Goal: Task Accomplishment & Management: Complete application form

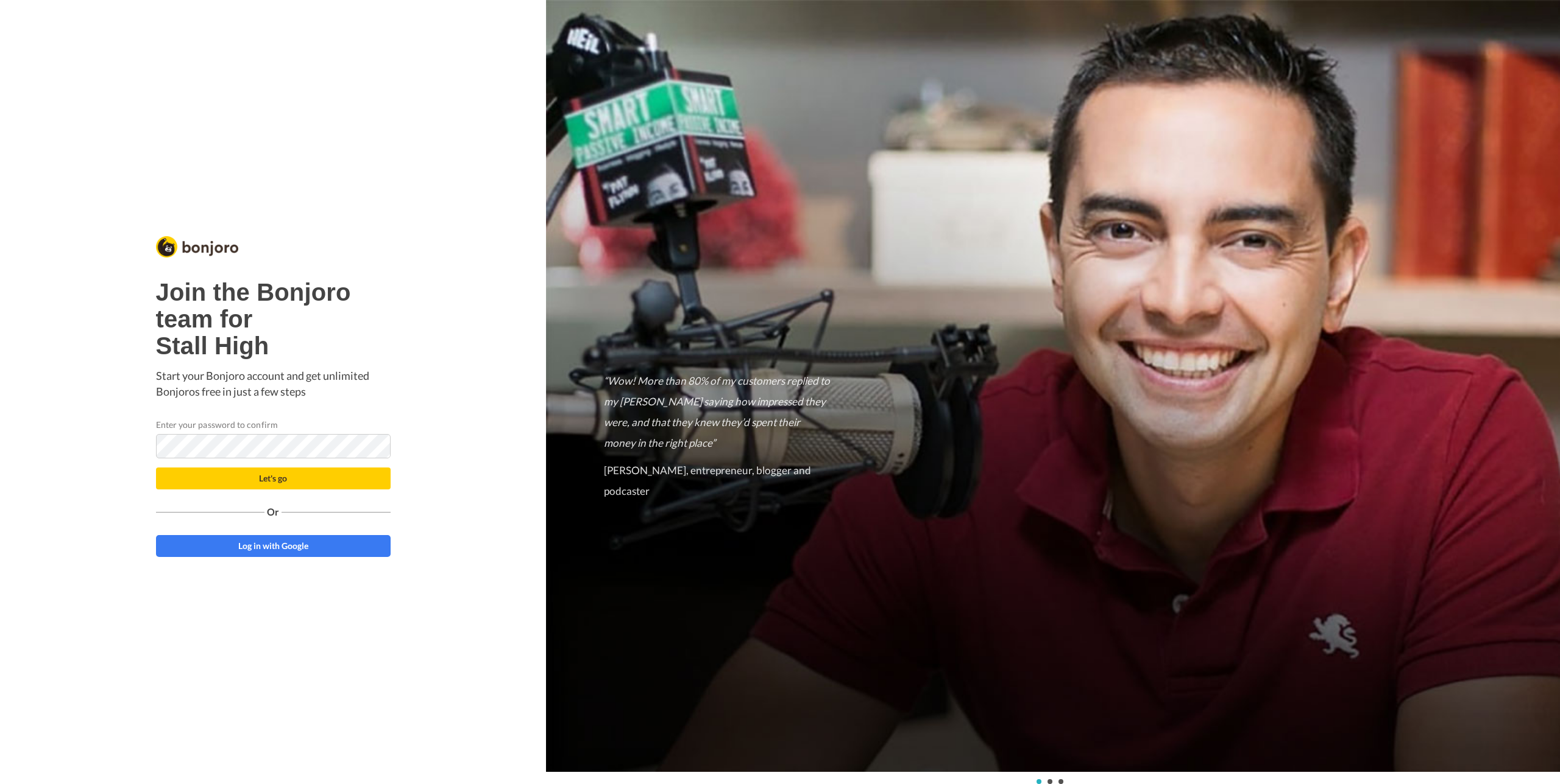
click at [424, 397] on div "Join the Bonjoro team for Stall High Start your Bonjoro account and get unlimit…" at bounding box center [273, 392] width 546 height 784
click at [472, 425] on div "Join the Bonjoro team for Stall High Start your Bonjoro account and get unlimit…" at bounding box center [273, 392] width 546 height 784
click at [320, 474] on button "Let's go" at bounding box center [273, 478] width 234 height 22
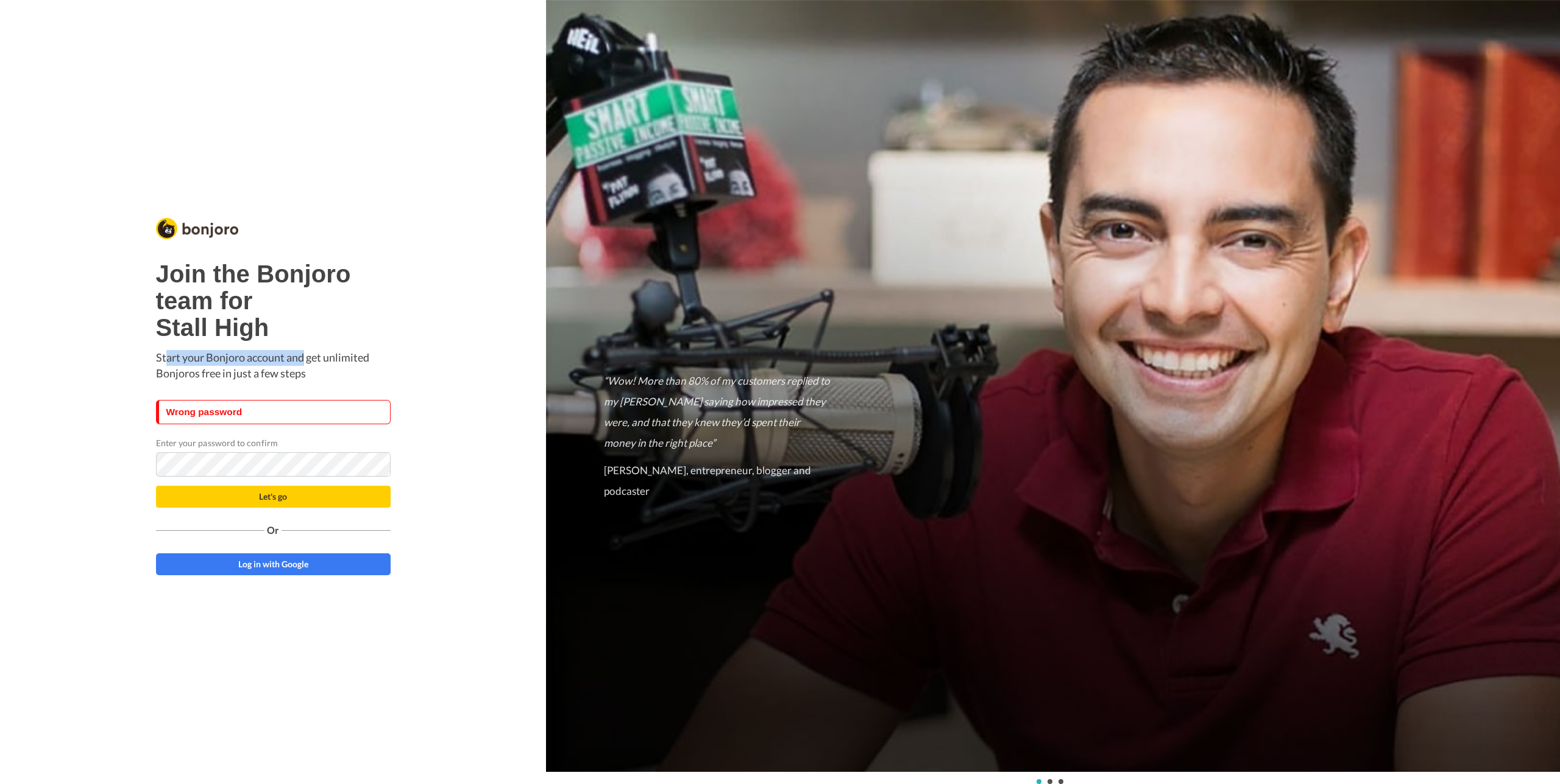
drag, startPoint x: 165, startPoint y: 354, endPoint x: 338, endPoint y: 355, distance: 173.0
click at [317, 355] on p "Start your Bonjoro account and get unlimited Bonjoros free in just a few steps" at bounding box center [273, 366] width 234 height 31
click at [338, 355] on p "Start your Bonjoro account and get unlimited Bonjoros free in just a few steps" at bounding box center [273, 366] width 234 height 31
